Goal: Information Seeking & Learning: Learn about a topic

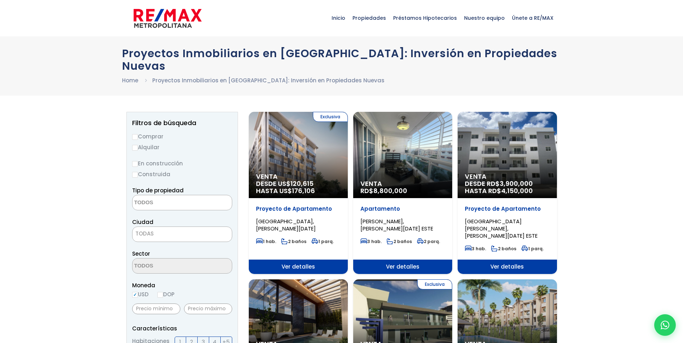
select select
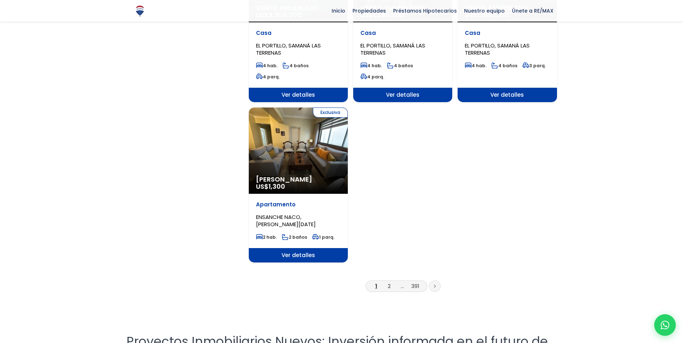
scroll to position [864, 0]
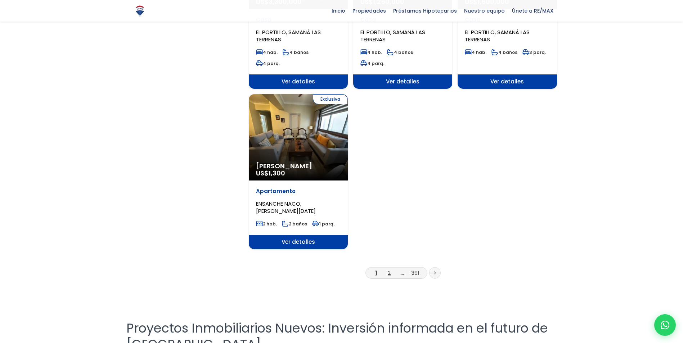
click at [388, 269] on link "2" at bounding box center [389, 273] width 3 height 8
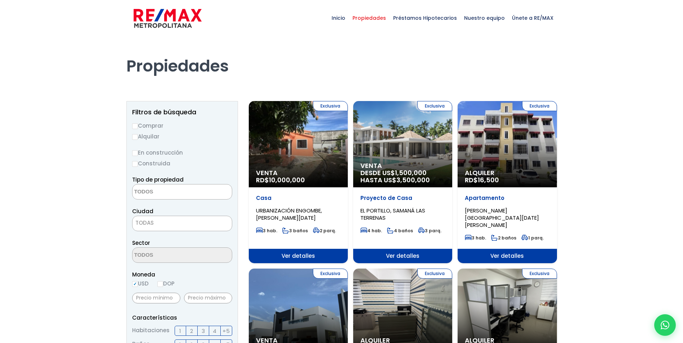
select select
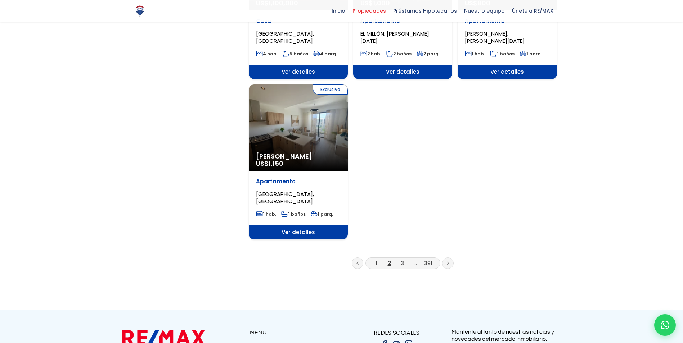
scroll to position [864, 0]
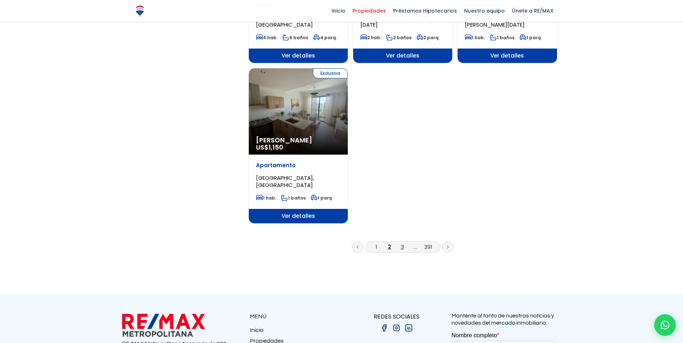
click at [401, 243] on link "3" at bounding box center [402, 247] width 3 height 8
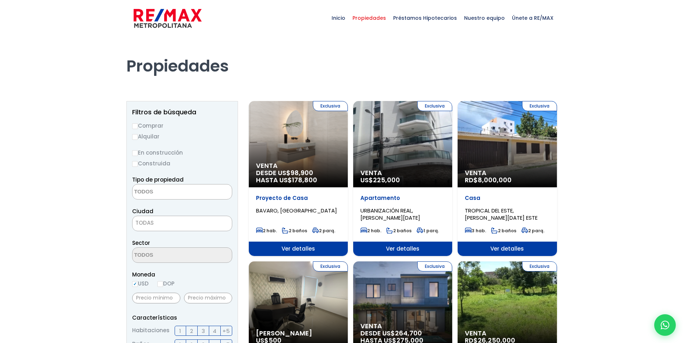
select select
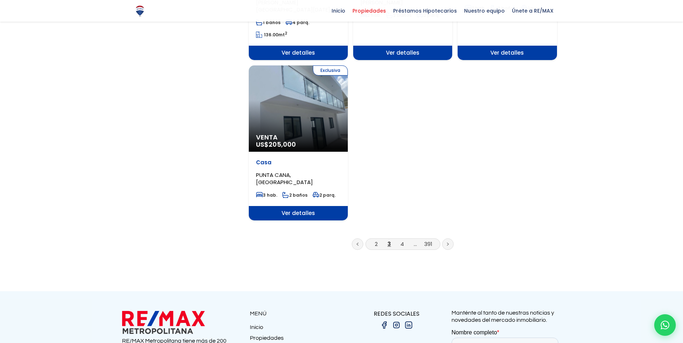
scroll to position [900, 0]
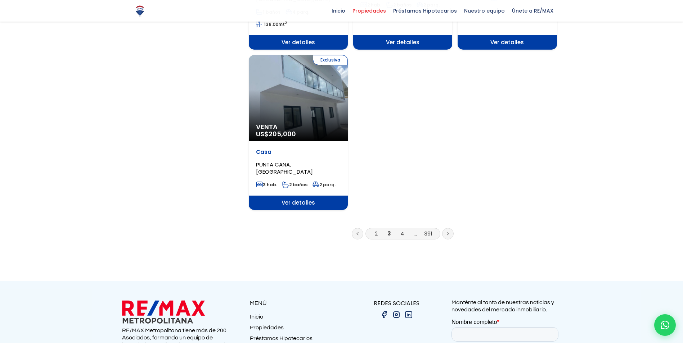
click at [403, 230] on link "4" at bounding box center [402, 234] width 4 height 8
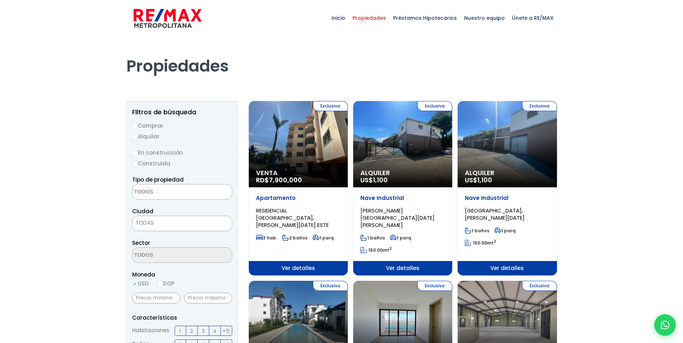
select select
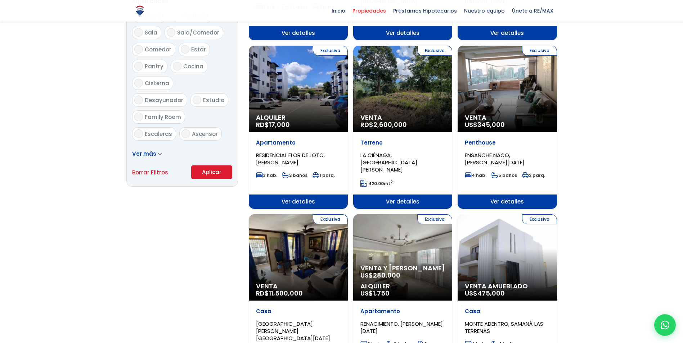
scroll to position [396, 0]
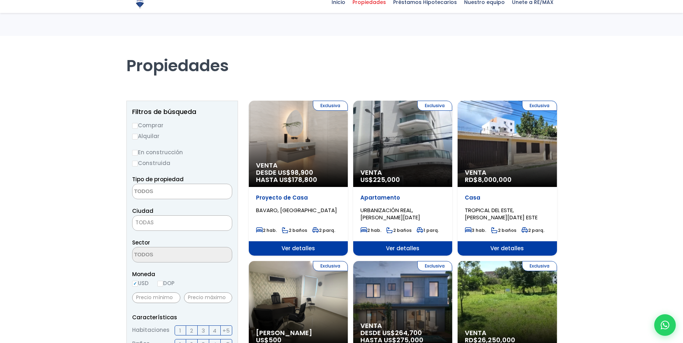
select select
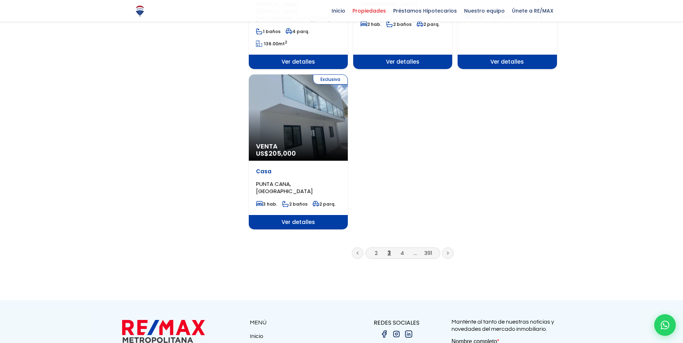
scroll to position [864, 0]
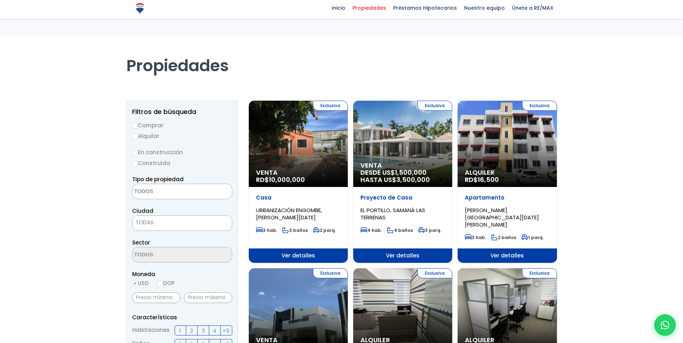
select select
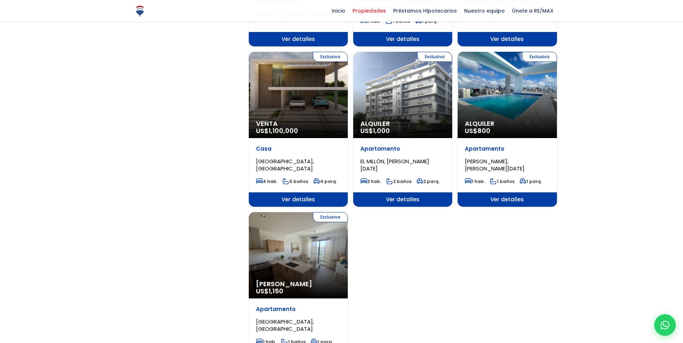
scroll to position [648, 0]
